Goal: Information Seeking & Learning: Learn about a topic

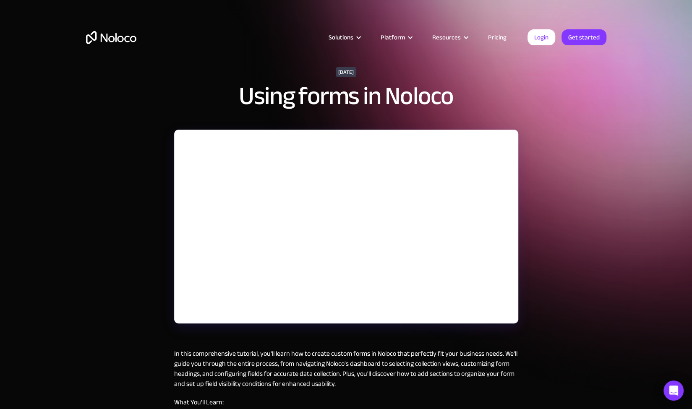
click at [597, 213] on div "[DATE] Using forms in Noloco In this comprehensive tutorial, you'll learn how t…" at bounding box center [346, 320] width 692 height 640
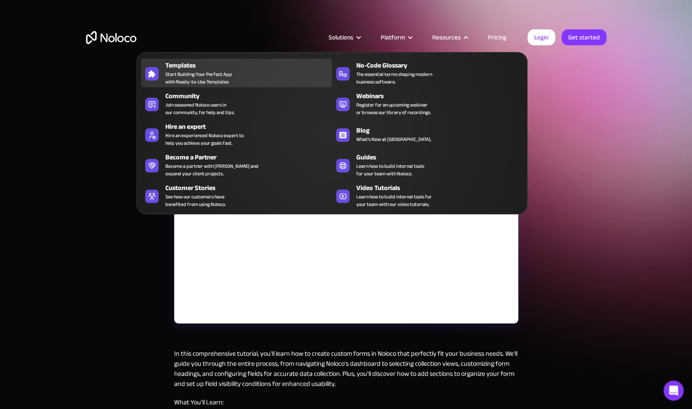
click at [198, 67] on div "Templates" at bounding box center [250, 65] width 170 height 10
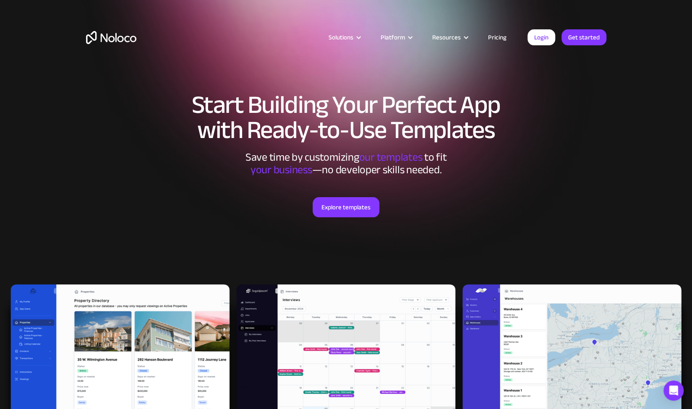
click at [128, 217] on div "Explore templates" at bounding box center [346, 217] width 521 height 83
click at [369, 210] on link "Explore templates" at bounding box center [346, 207] width 67 height 20
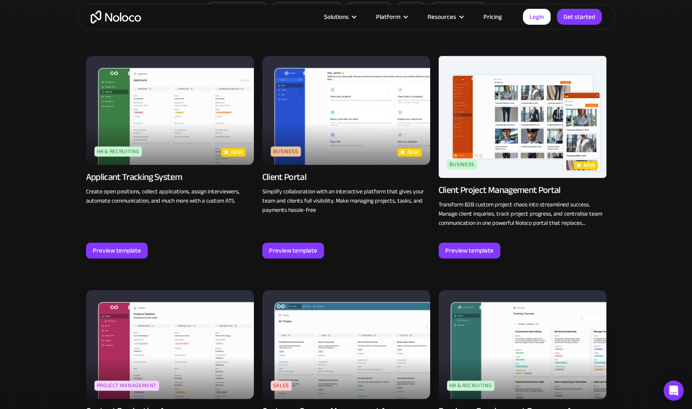
scroll to position [576, 0]
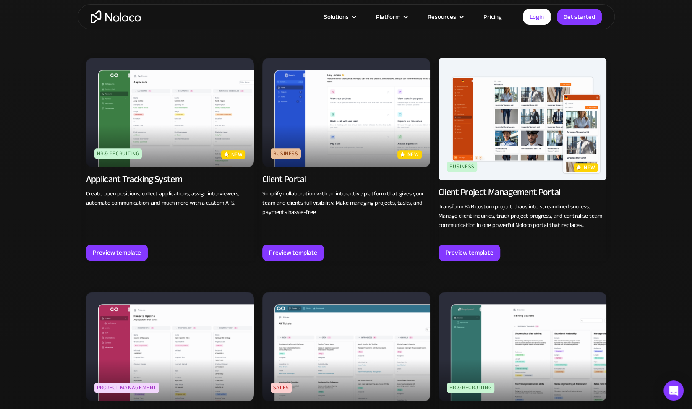
click at [380, 134] on img at bounding box center [346, 112] width 168 height 109
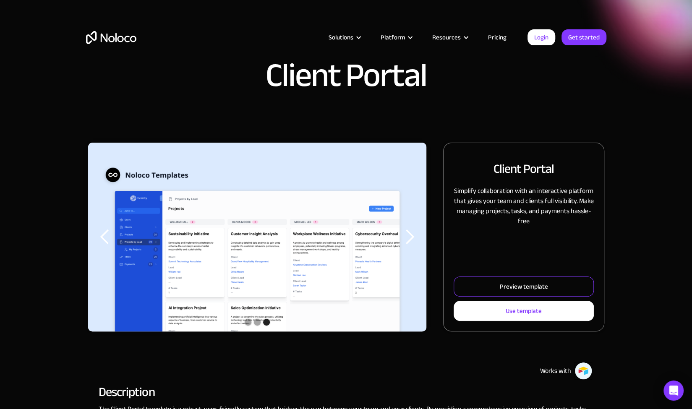
click at [569, 288] on link "Preview template" at bounding box center [524, 287] width 140 height 20
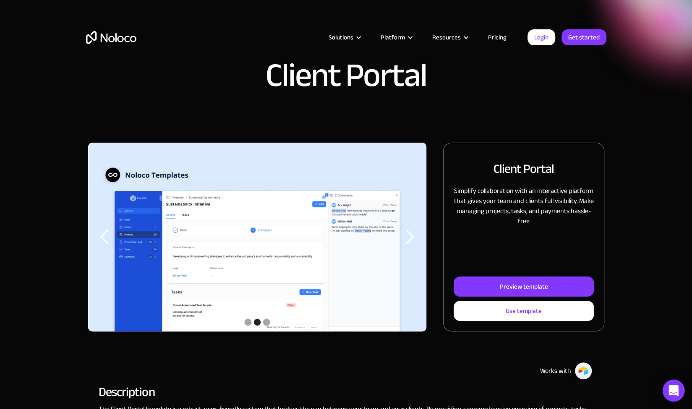
click at [671, 387] on icon "Open Intercom Messenger" at bounding box center [674, 390] width 10 height 11
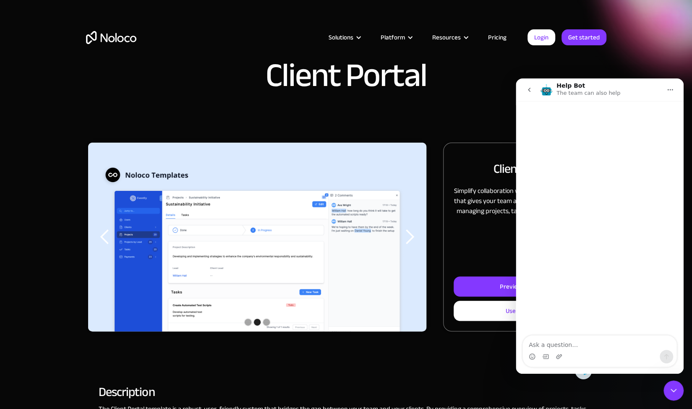
click at [590, 345] on textarea "Ask a question…" at bounding box center [600, 343] width 154 height 14
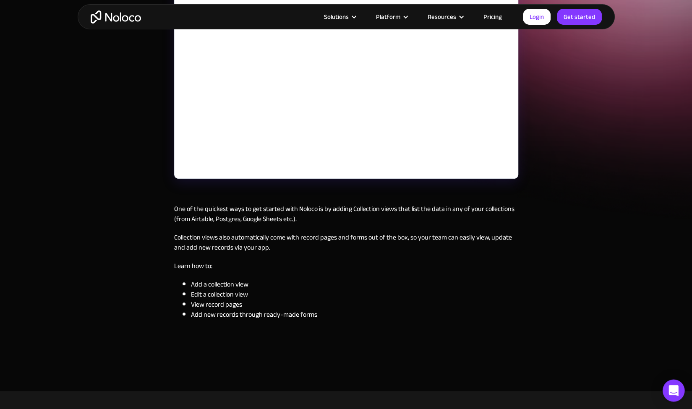
click at [670, 392] on icon "Open Intercom Messenger" at bounding box center [673, 390] width 11 height 11
